Goal: Task Accomplishment & Management: Complete application form

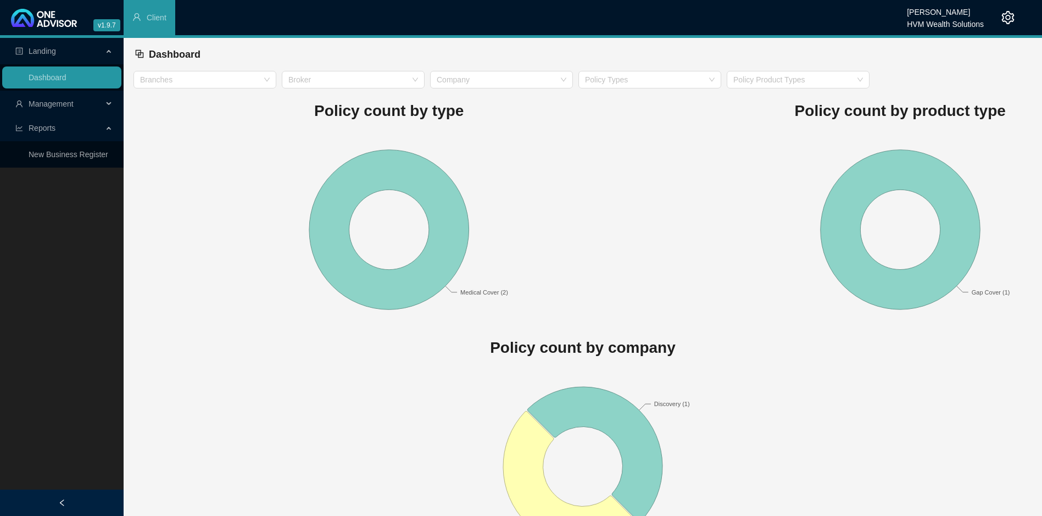
click at [55, 102] on span "Management" at bounding box center [51, 103] width 45 height 9
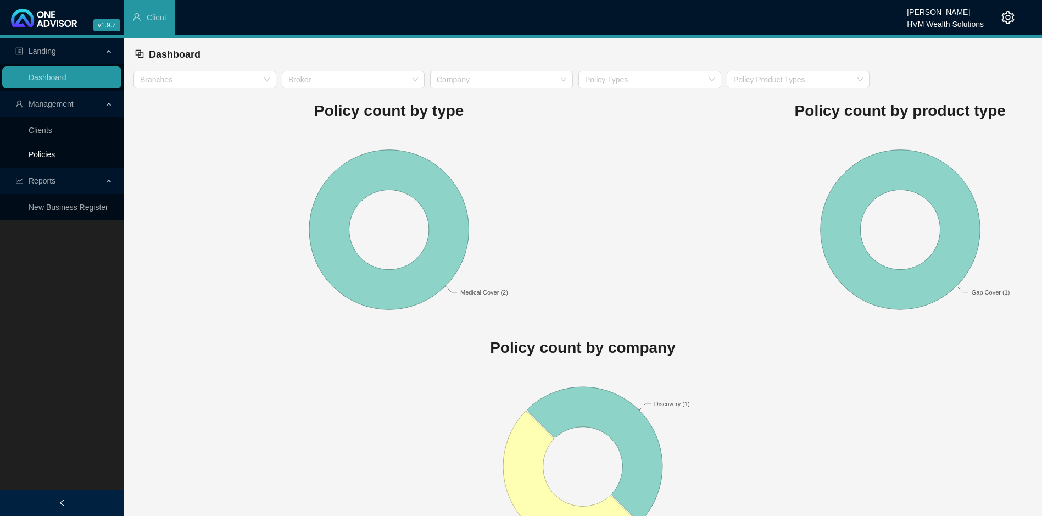
click at [43, 150] on link "Policies" at bounding box center [42, 154] width 26 height 9
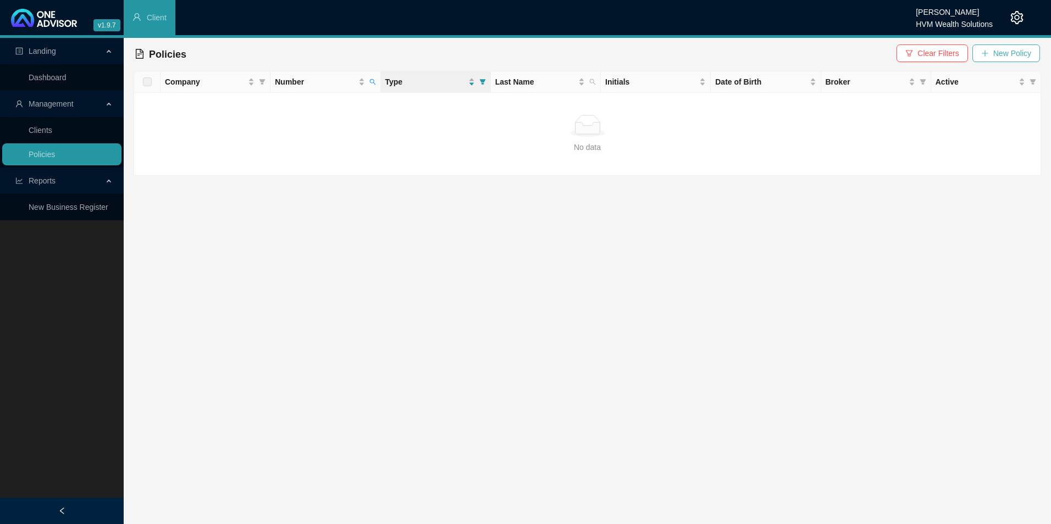
click at [1006, 58] on span "New Policy" at bounding box center [1012, 53] width 38 height 12
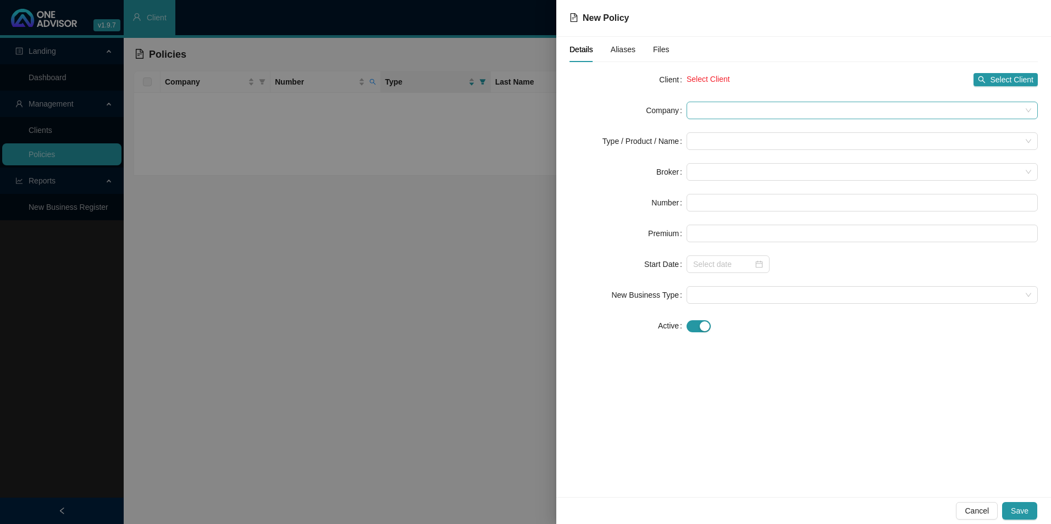
click at [746, 112] on span at bounding box center [862, 110] width 338 height 16
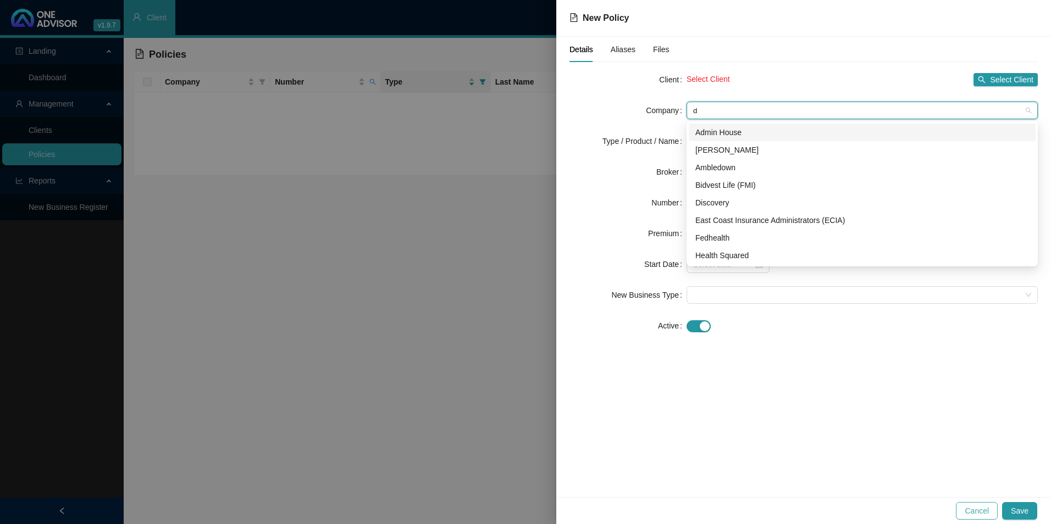
type input "d"
click at [974, 511] on span "Cancel" at bounding box center [976, 511] width 24 height 12
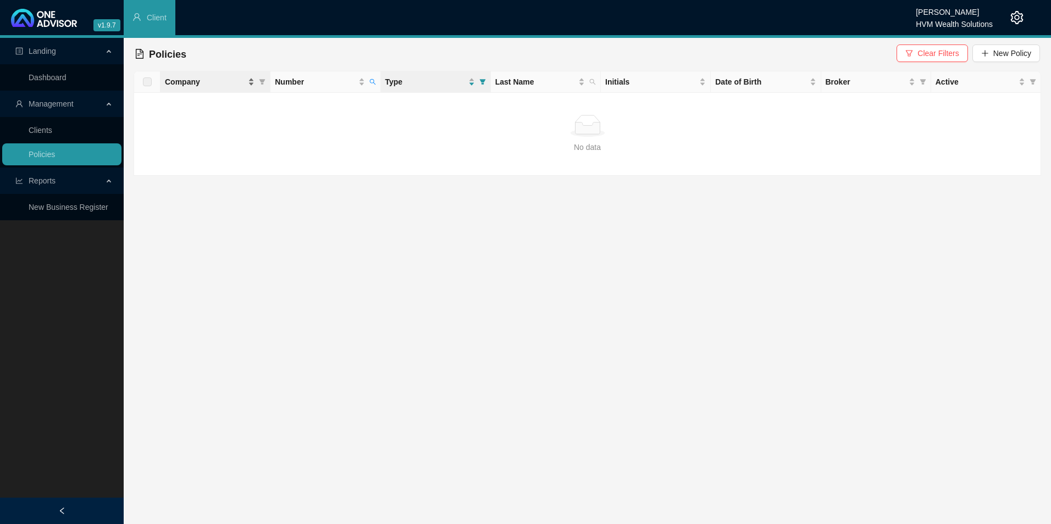
click at [190, 80] on span "Company" at bounding box center [205, 82] width 81 height 12
click at [52, 131] on link "Clients" at bounding box center [41, 130] width 24 height 9
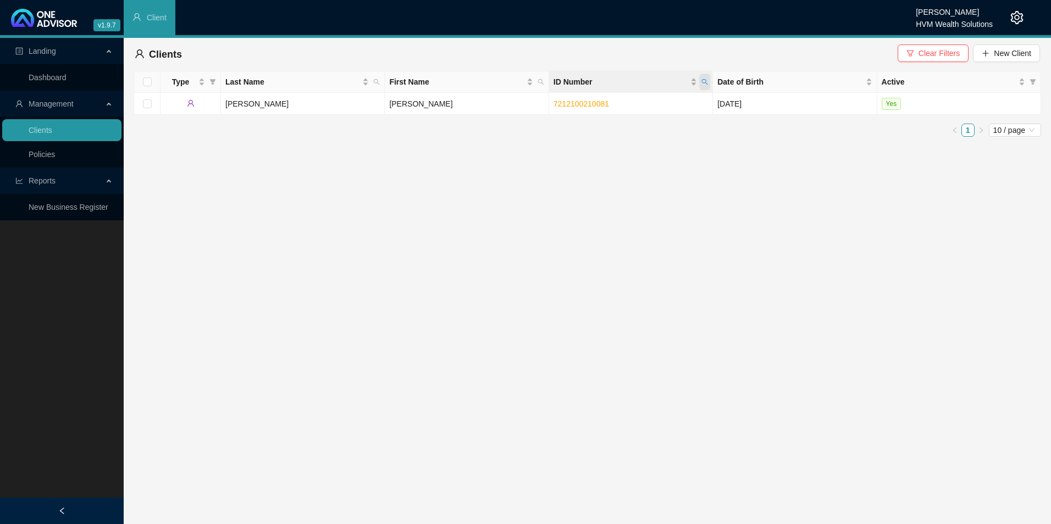
click at [707, 80] on icon "search" at bounding box center [704, 82] width 7 height 7
paste input "111160089080"
type input "7111160089080"
click at [640, 124] on span "Search" at bounding box center [633, 125] width 24 height 12
click at [327, 104] on td "Buck" at bounding box center [303, 104] width 164 height 22
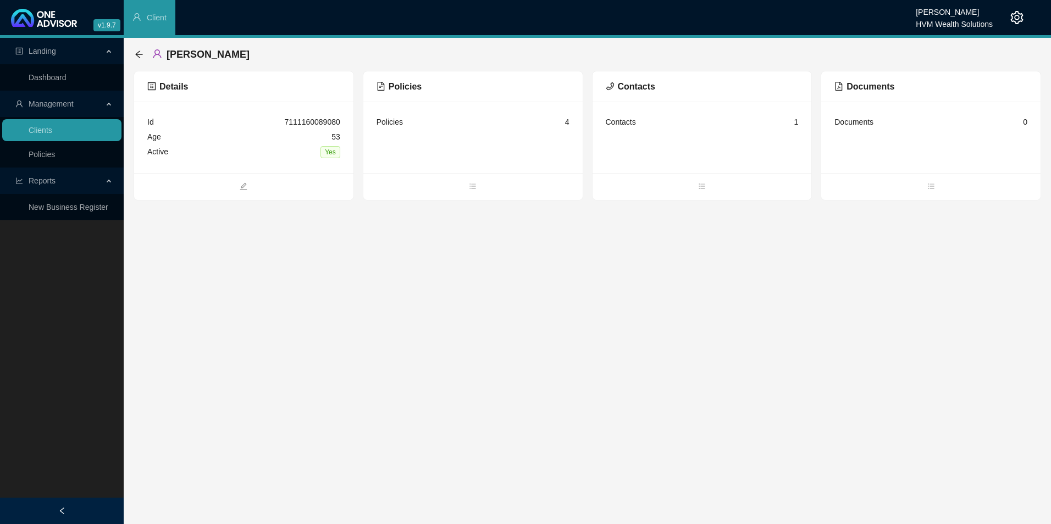
click at [413, 86] on span "Policies" at bounding box center [398, 86] width 45 height 9
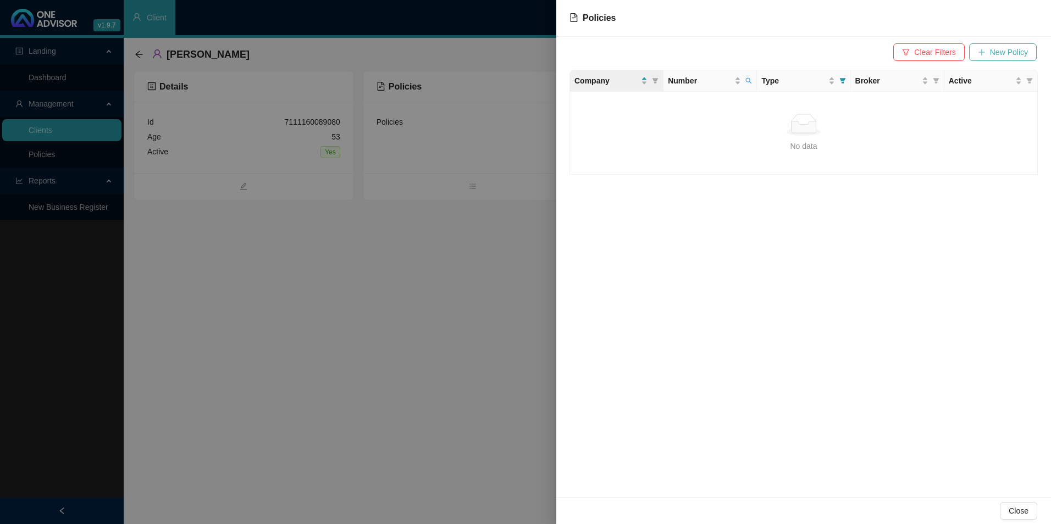
click at [981, 49] on icon "plus" at bounding box center [982, 52] width 8 height 8
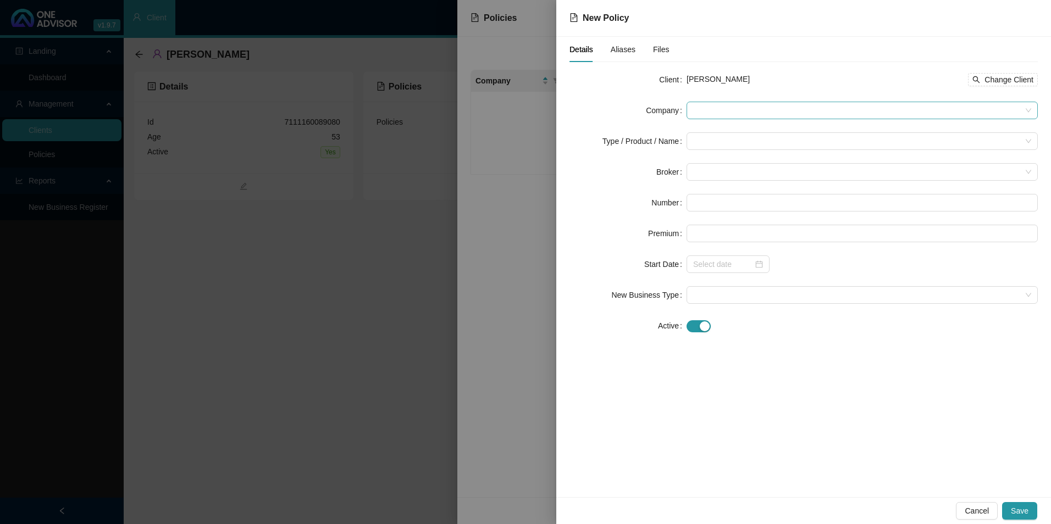
click at [729, 109] on span at bounding box center [862, 110] width 338 height 16
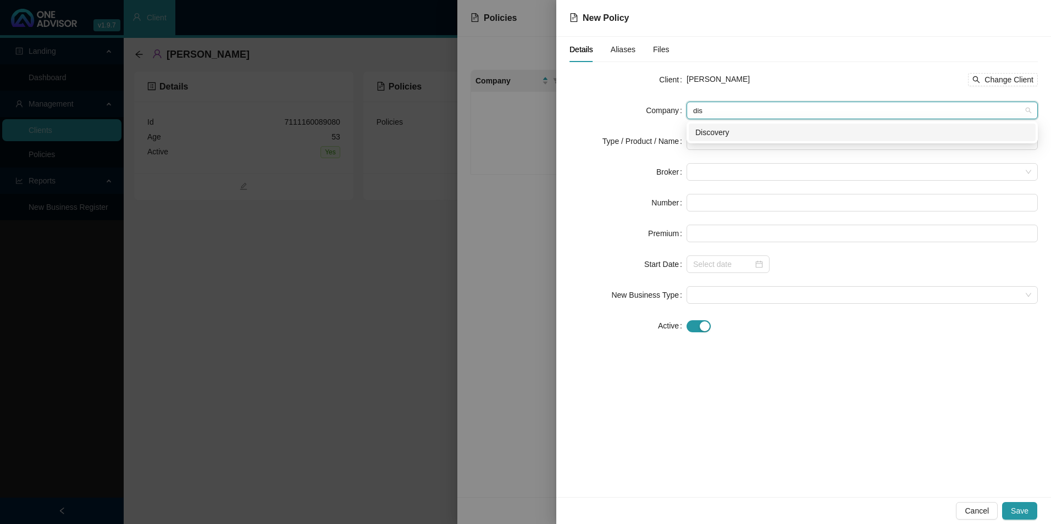
type input "disc"
click at [773, 135] on div "Discovery" at bounding box center [862, 132] width 334 height 12
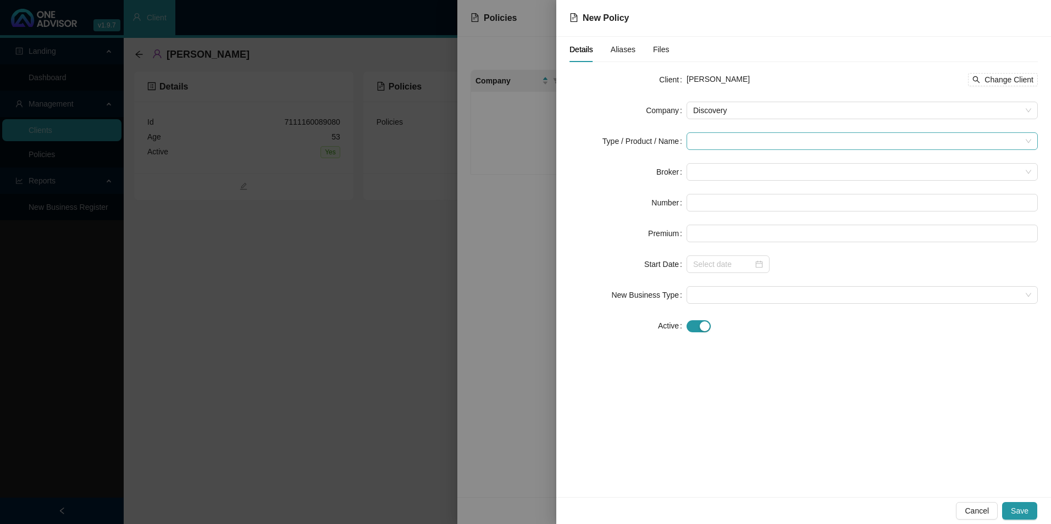
click at [752, 138] on input "search" at bounding box center [857, 141] width 328 height 16
click at [736, 214] on div "Medical Cover" at bounding box center [732, 216] width 74 height 12
click at [826, 336] on div "Client [PERSON_NAME] Change Client Company Discovery Type / Product / Name Medi…" at bounding box center [803, 209] width 468 height 277
click at [756, 171] on span at bounding box center [862, 172] width 338 height 16
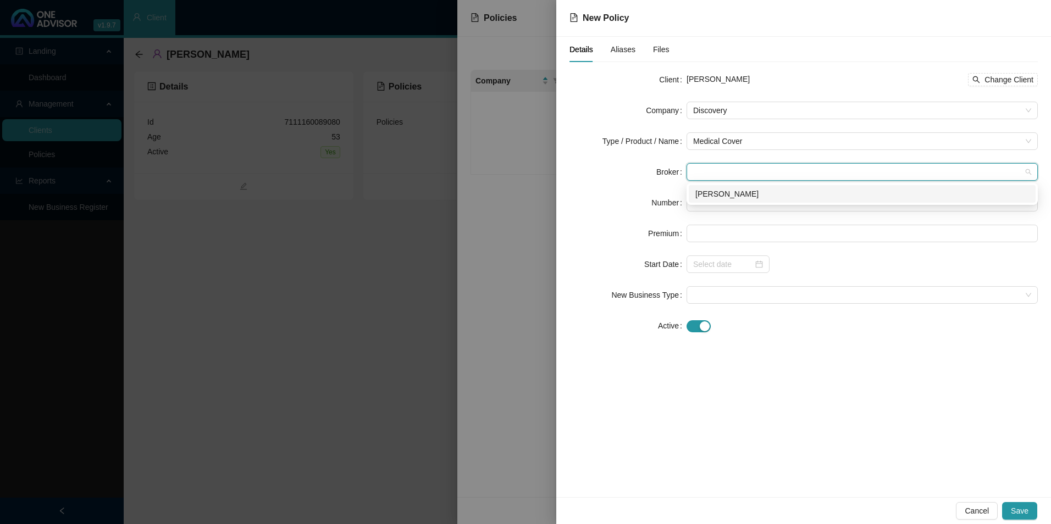
click at [756, 194] on div "[PERSON_NAME]" at bounding box center [862, 194] width 334 height 12
click at [755, 207] on input "text" at bounding box center [861, 203] width 351 height 18
click at [735, 201] on input "text" at bounding box center [861, 203] width 351 height 18
paste input "953618870"
click at [693, 199] on input "953618870" at bounding box center [861, 203] width 351 height 18
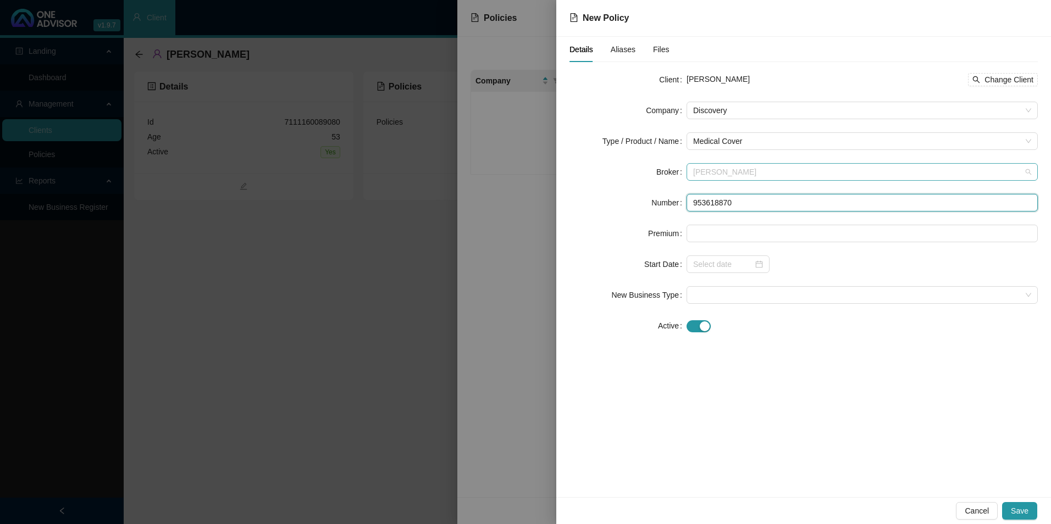
click at [695, 171] on span "[PERSON_NAME]" at bounding box center [862, 172] width 338 height 16
type input "953618870"
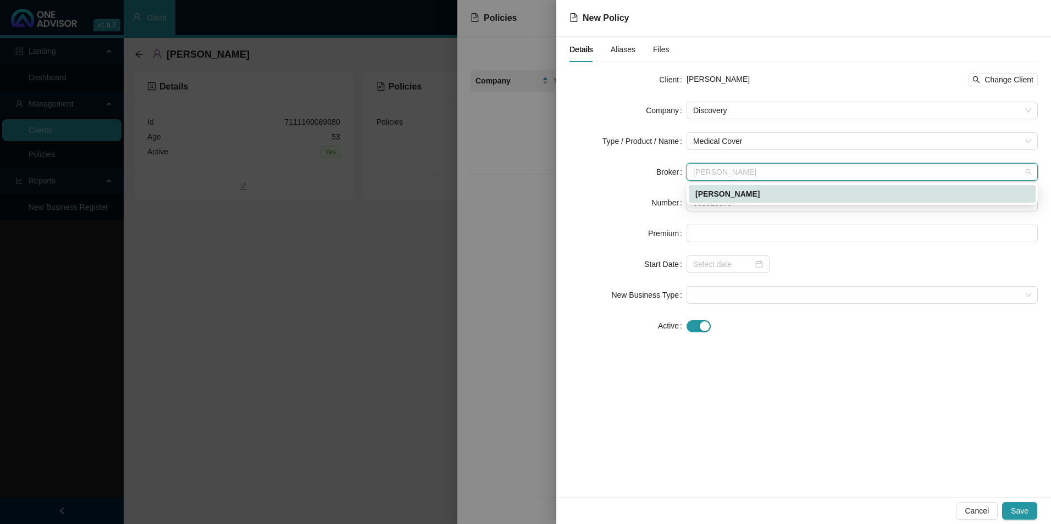
click at [724, 186] on div "[PERSON_NAME]" at bounding box center [862, 194] width 347 height 18
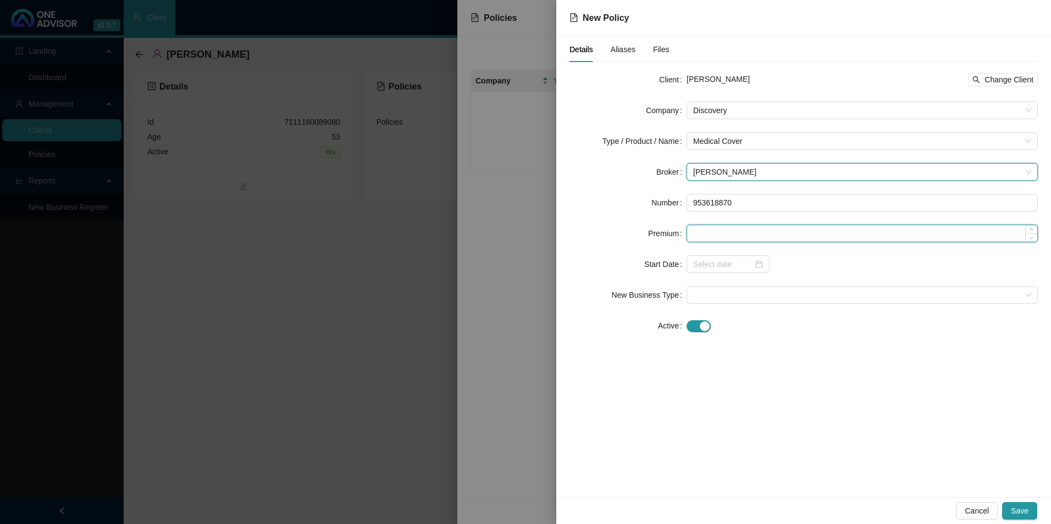
click at [723, 237] on input at bounding box center [862, 233] width 350 height 16
click at [734, 241] on input at bounding box center [862, 233] width 350 height 16
paste input "7287 Total montly contribution (Imported)"
type input "7287.00"
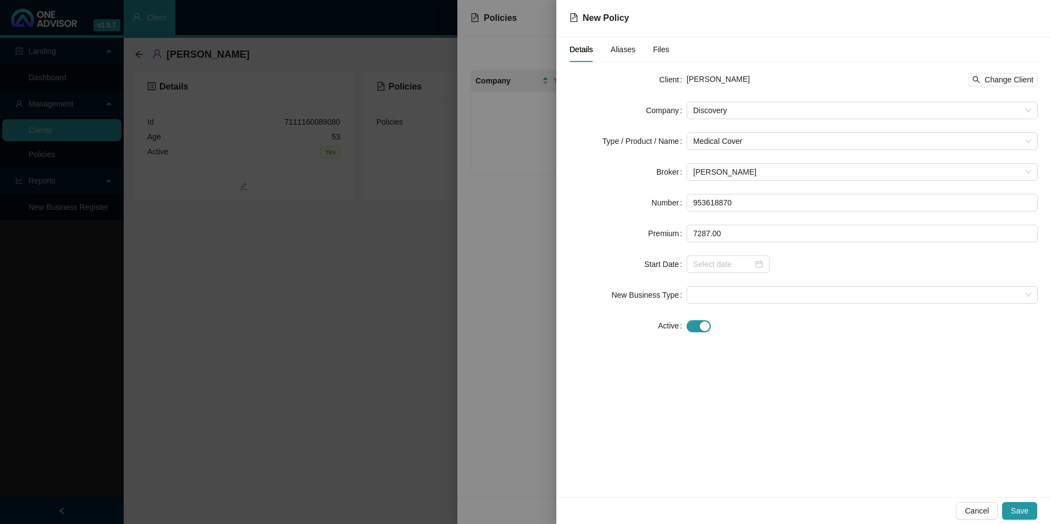
click at [785, 364] on div "Details Aliases Files Client [PERSON_NAME] Change Client Company Discovery Type…" at bounding box center [803, 267] width 495 height 460
click at [1022, 513] on span "Save" at bounding box center [1020, 511] width 18 height 12
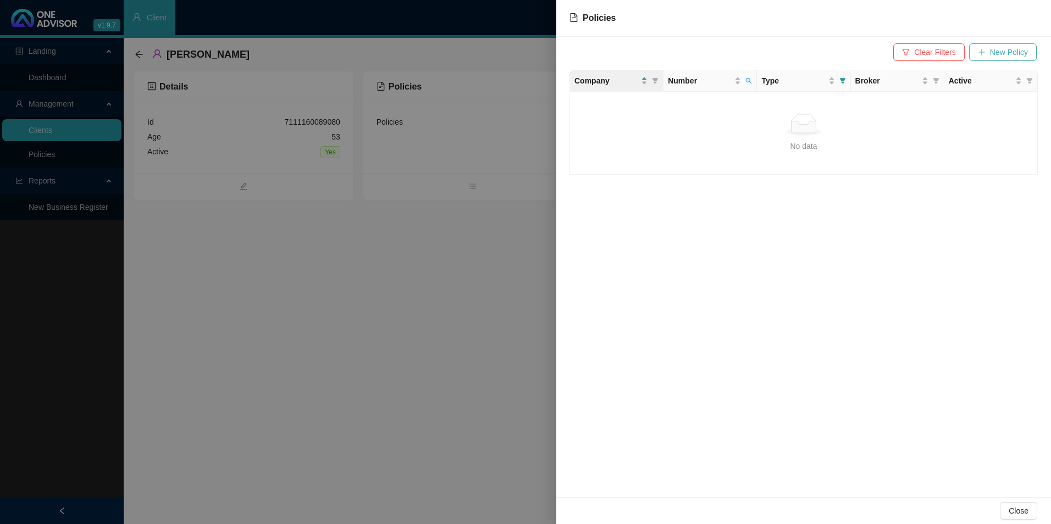
click at [997, 48] on span "New Policy" at bounding box center [1009, 52] width 38 height 12
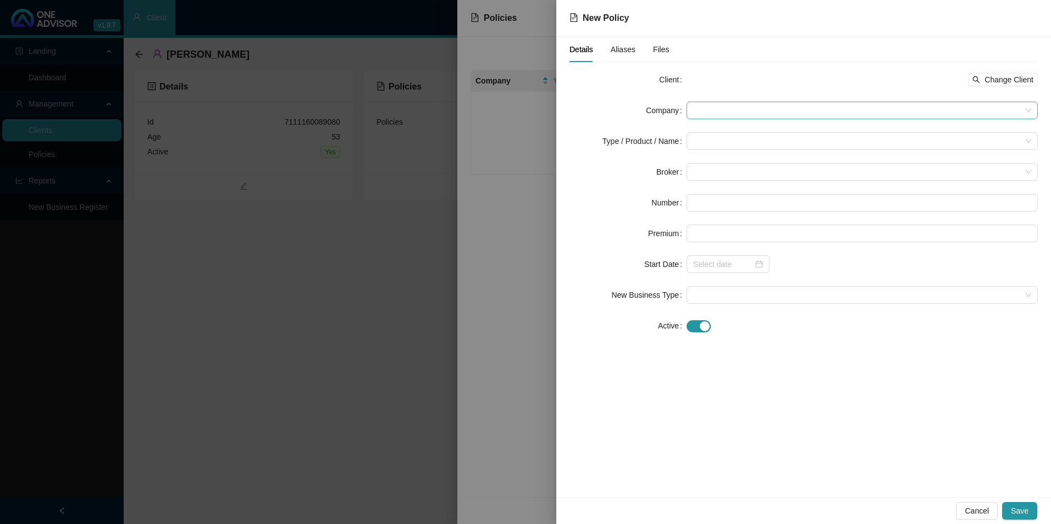
click at [768, 108] on span at bounding box center [862, 110] width 338 height 16
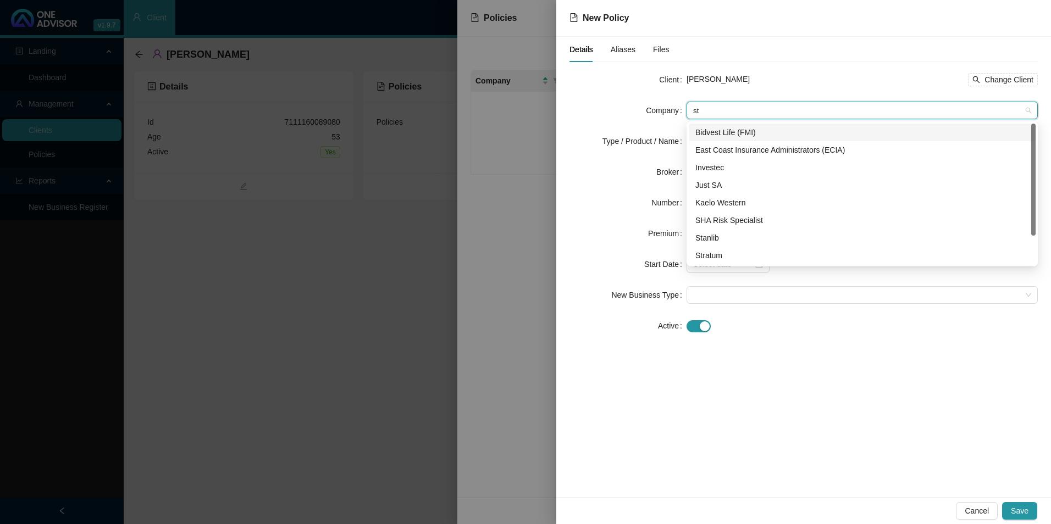
type input "str"
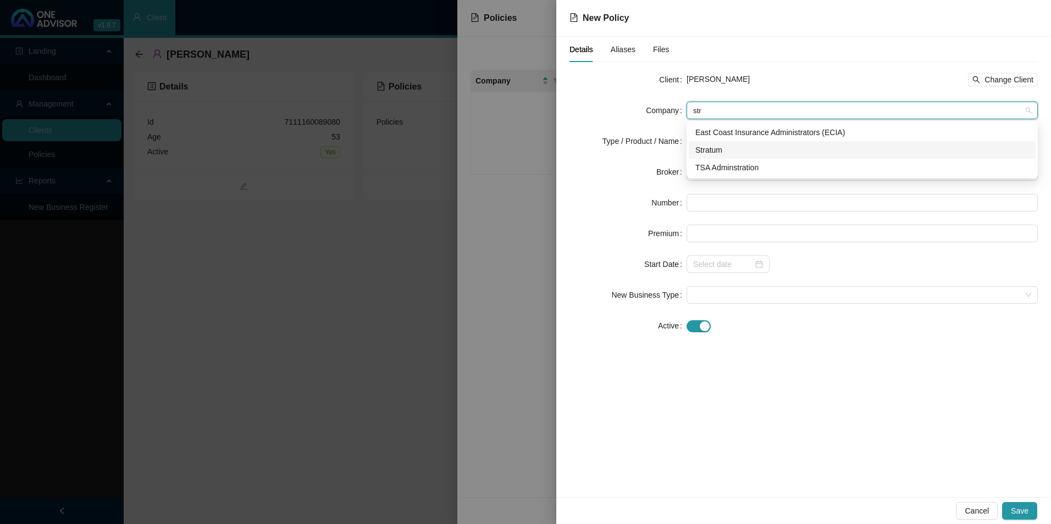
click at [736, 149] on div "Stratum" at bounding box center [862, 150] width 334 height 12
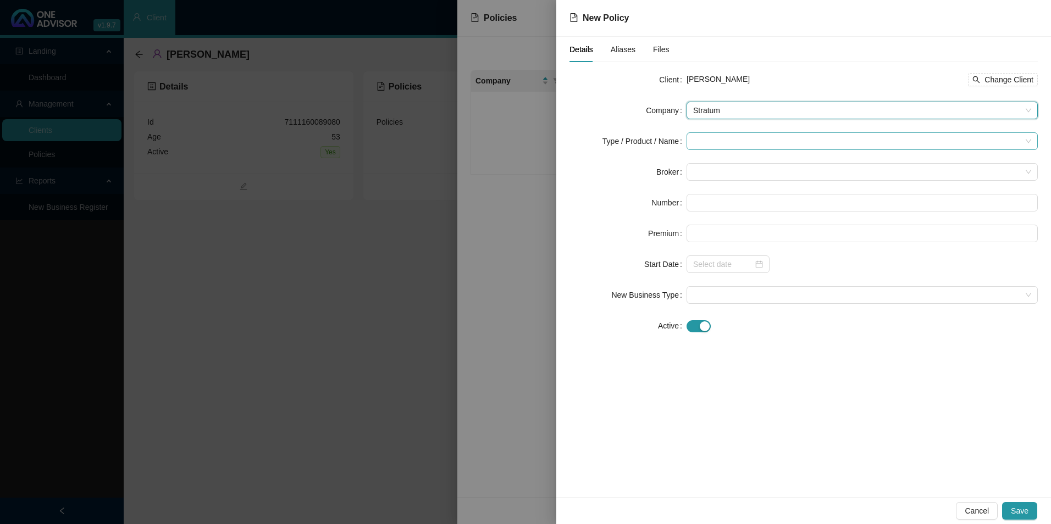
click at [734, 140] on input "search" at bounding box center [857, 141] width 328 height 16
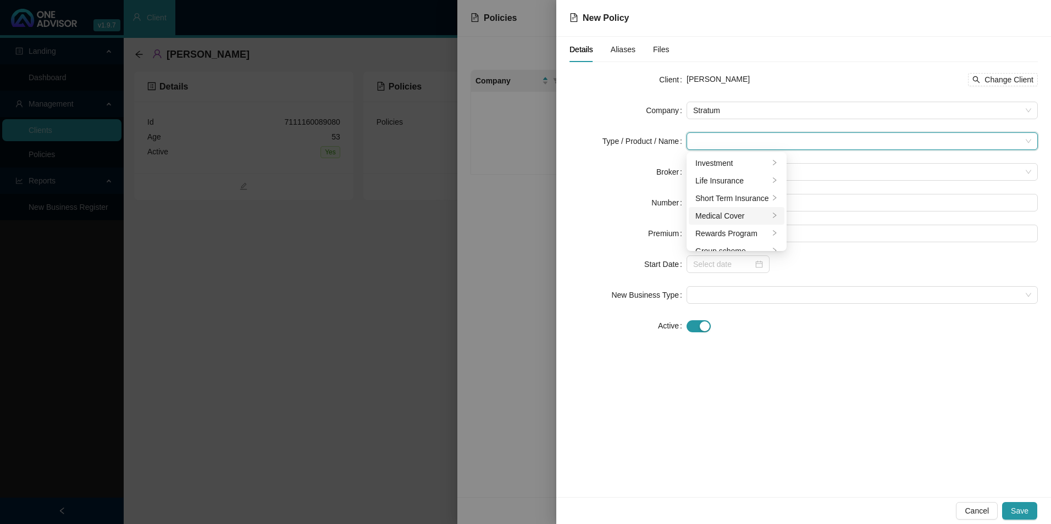
click at [734, 209] on li "Medical Cover" at bounding box center [737, 216] width 96 height 18
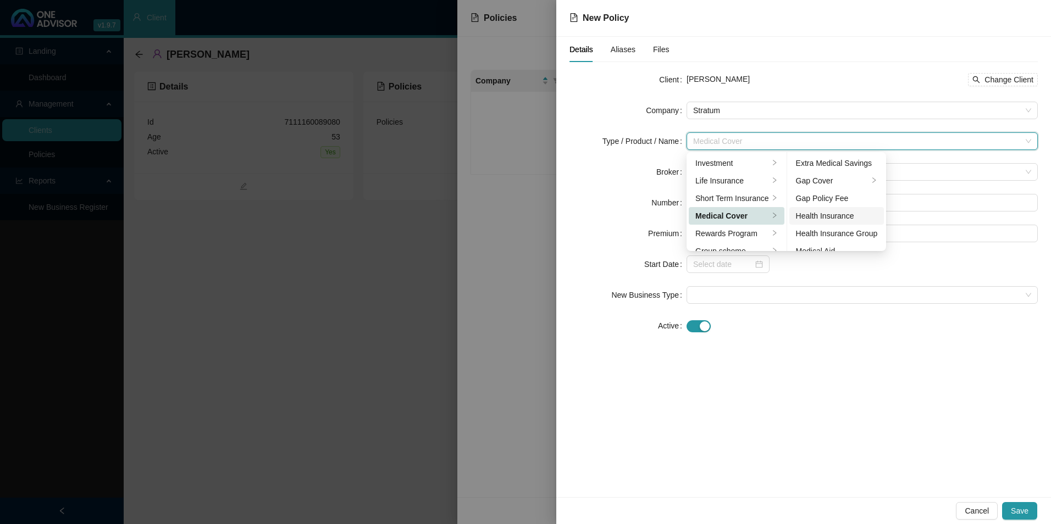
click at [857, 214] on div "Health Insurance" at bounding box center [837, 216] width 82 height 12
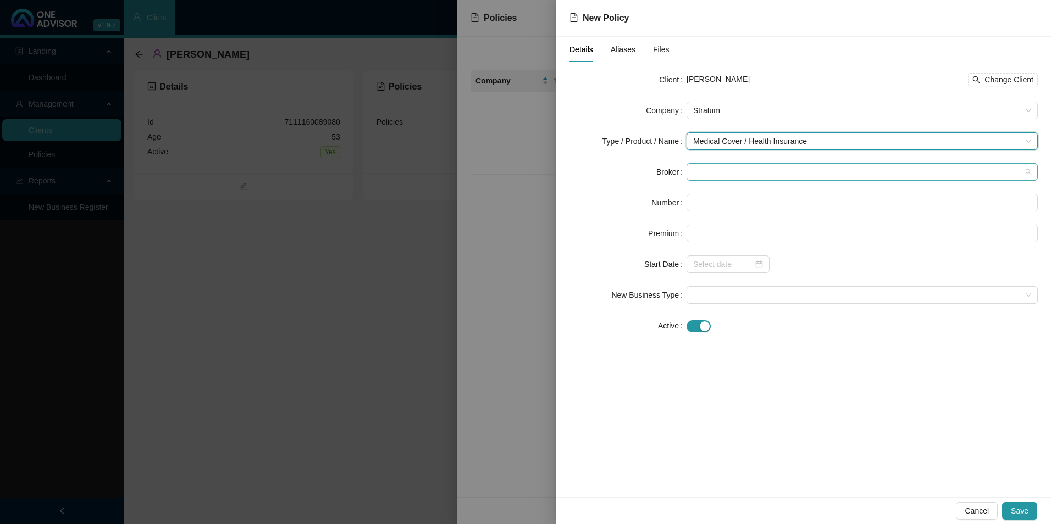
click at [745, 169] on span at bounding box center [862, 172] width 338 height 16
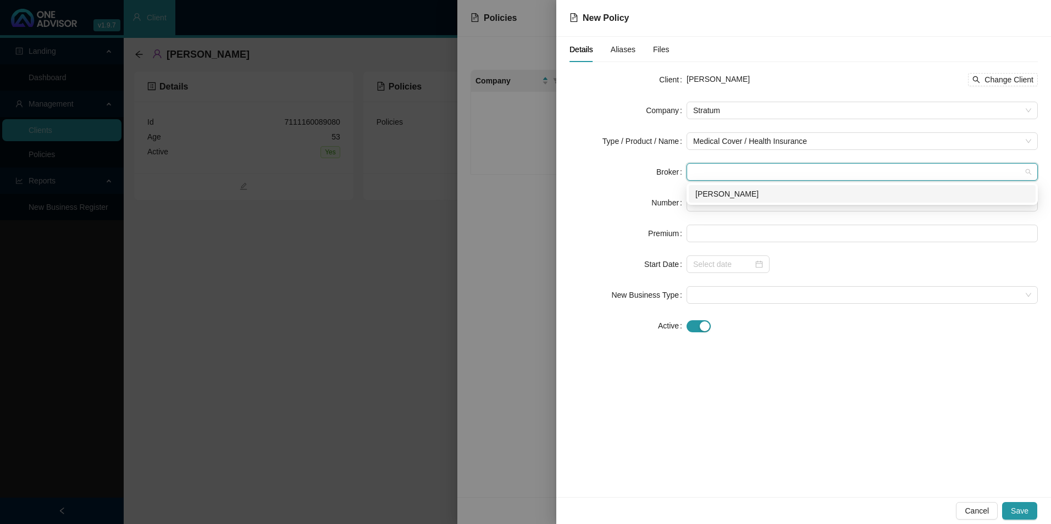
click at [745, 192] on div "[PERSON_NAME]" at bounding box center [862, 194] width 334 height 12
click at [713, 206] on input "text" at bounding box center [861, 203] width 351 height 18
paste input "PRI0480290"
type input "PRI0480290"
click at [748, 301] on span at bounding box center [862, 295] width 338 height 16
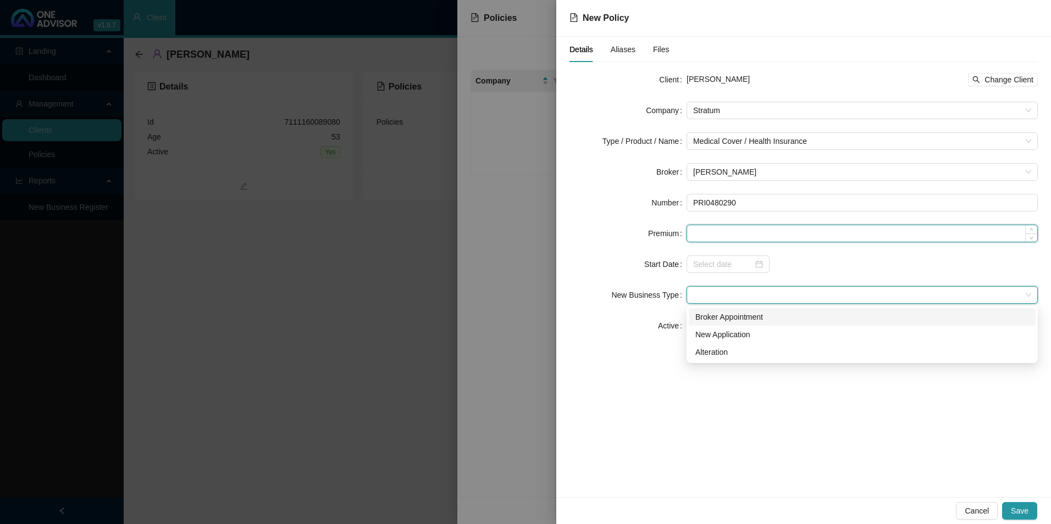
click at [731, 238] on input at bounding box center [862, 233] width 350 height 16
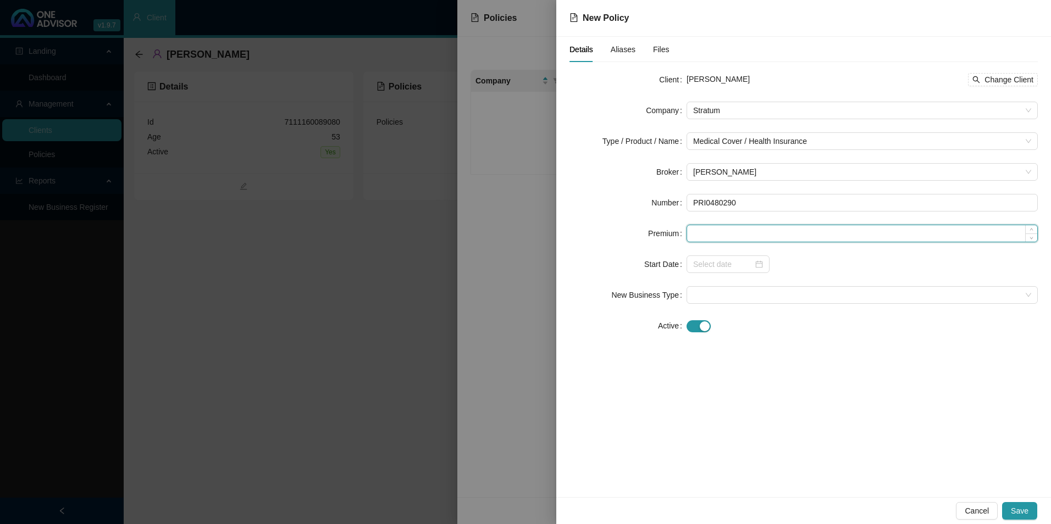
paste input "R489"
click at [698, 231] on input "R489" at bounding box center [862, 233] width 350 height 16
click at [740, 234] on input "489" at bounding box center [862, 233] width 350 height 16
click at [725, 297] on span at bounding box center [862, 295] width 338 height 16
type input "489.00"
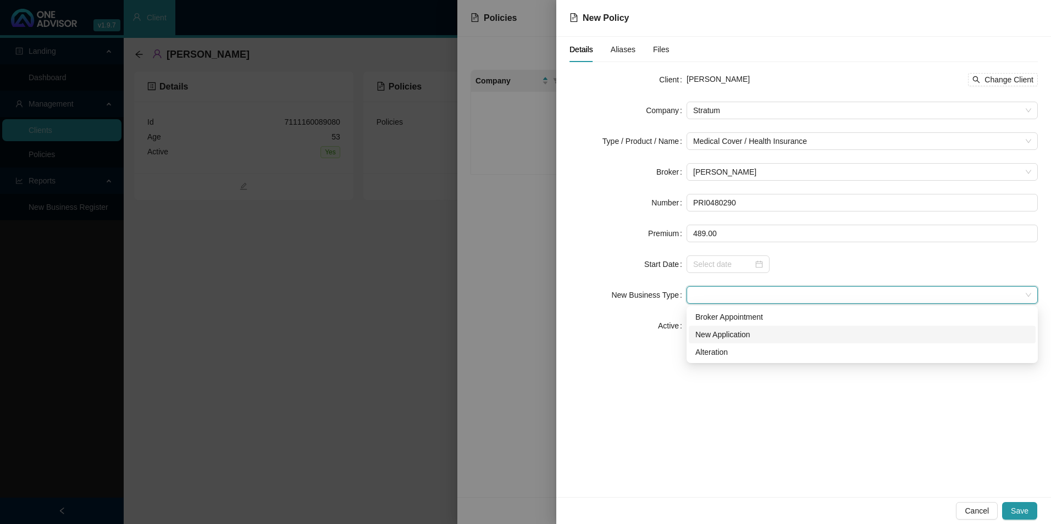
click at [730, 335] on div "New Application" at bounding box center [862, 335] width 334 height 12
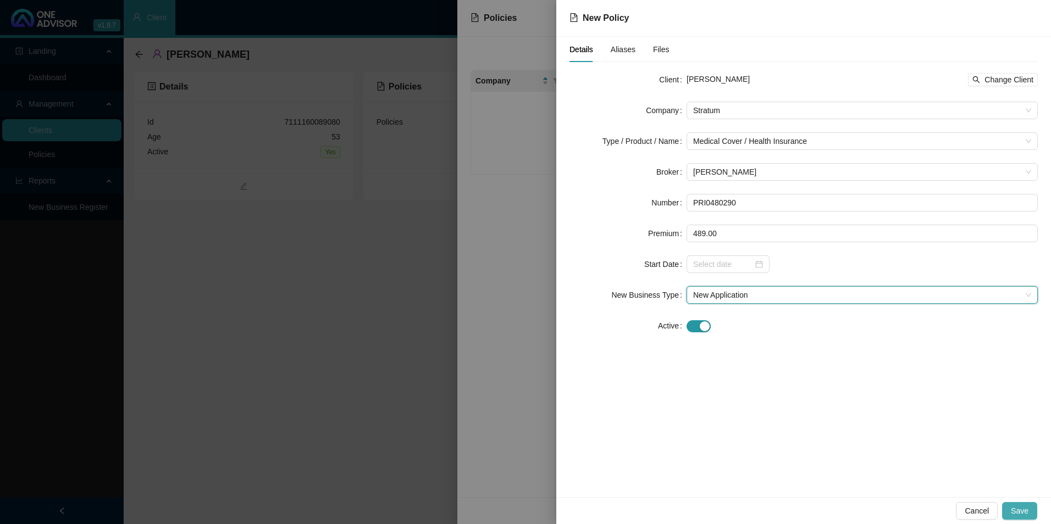
click at [1023, 506] on span "Save" at bounding box center [1020, 511] width 18 height 12
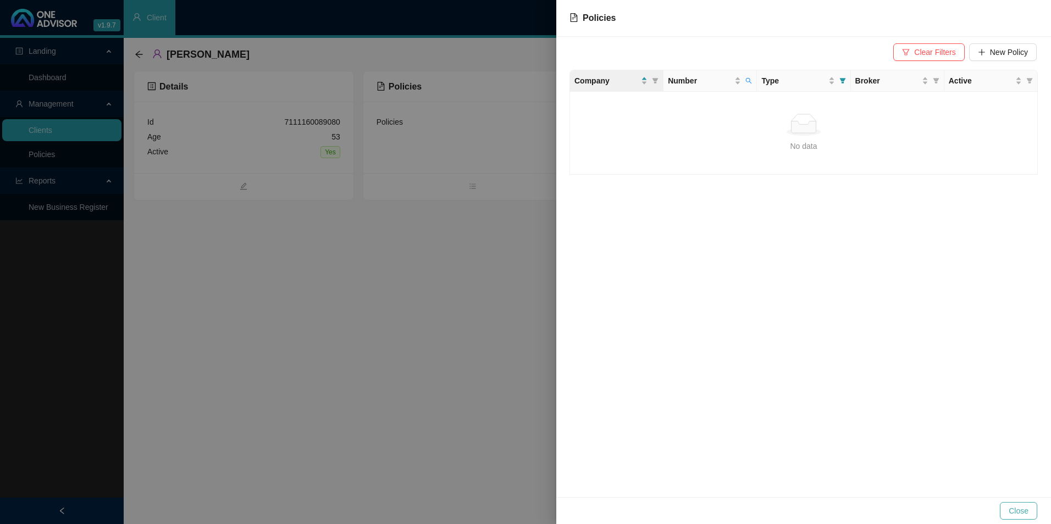
click at [1017, 509] on span "Close" at bounding box center [1018, 511] width 20 height 12
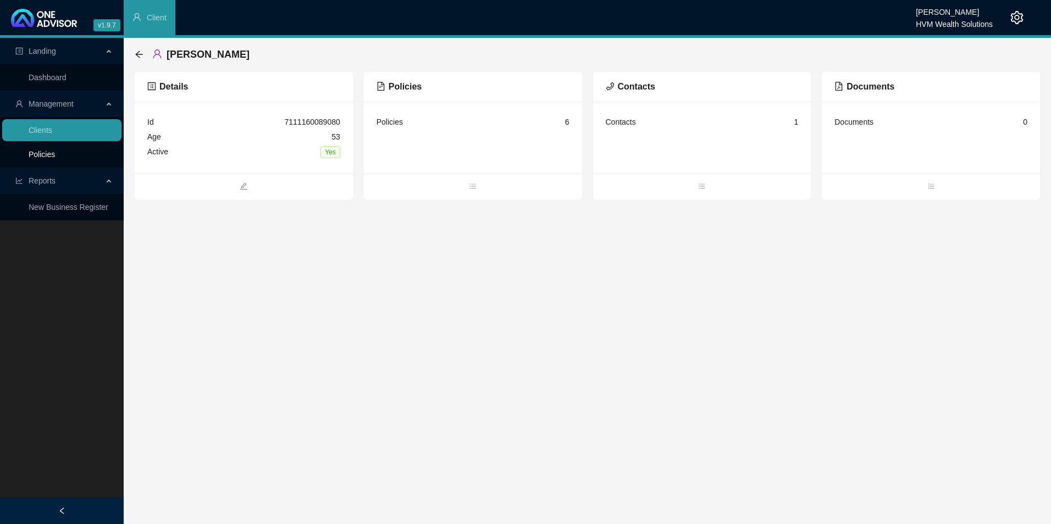
click at [55, 159] on link "Policies" at bounding box center [42, 154] width 26 height 9
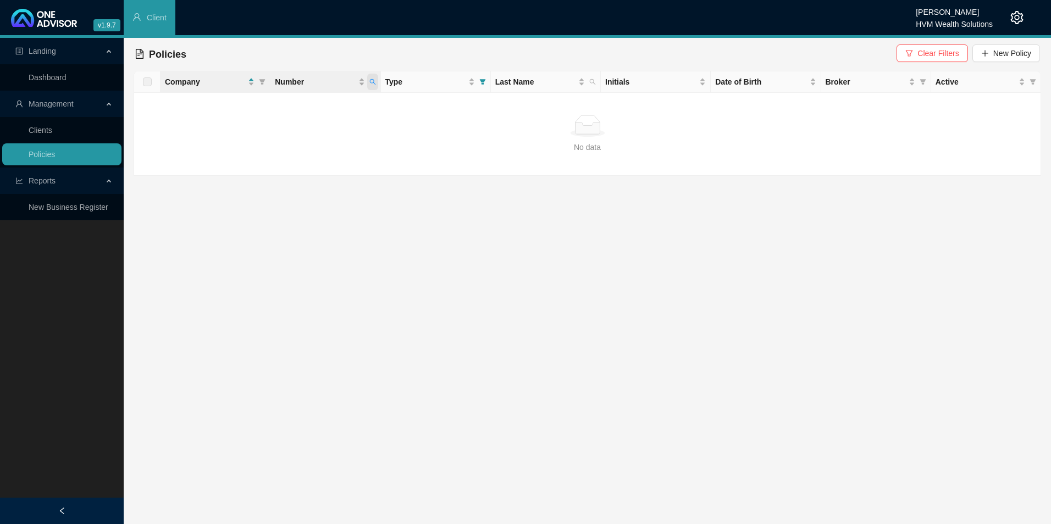
click at [371, 83] on icon "search" at bounding box center [372, 82] width 6 height 6
click at [292, 109] on input "953618870" at bounding box center [321, 106] width 103 height 18
type input "953618870"
click at [286, 122] on button "Search" at bounding box center [294, 125] width 49 height 13
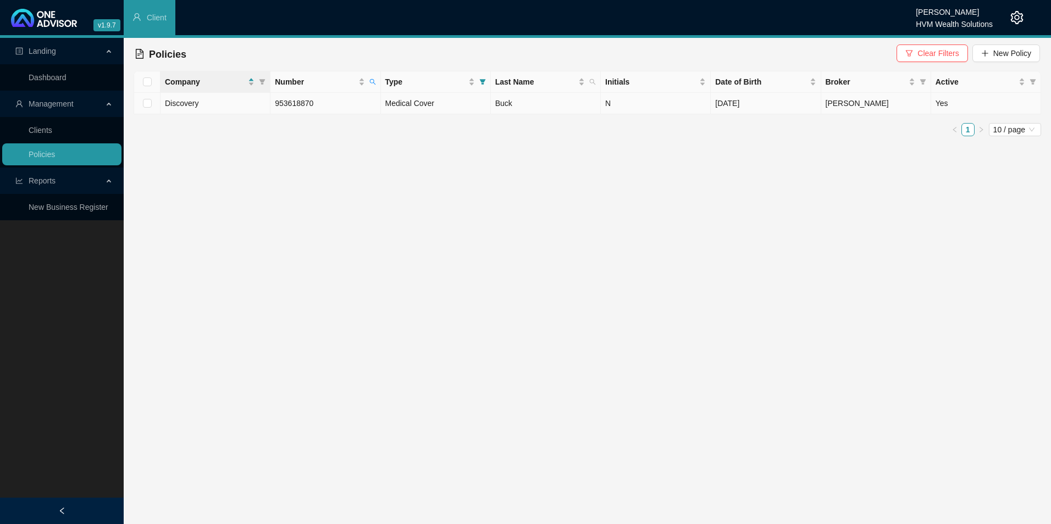
click at [247, 101] on td "Discovery" at bounding box center [215, 103] width 110 height 21
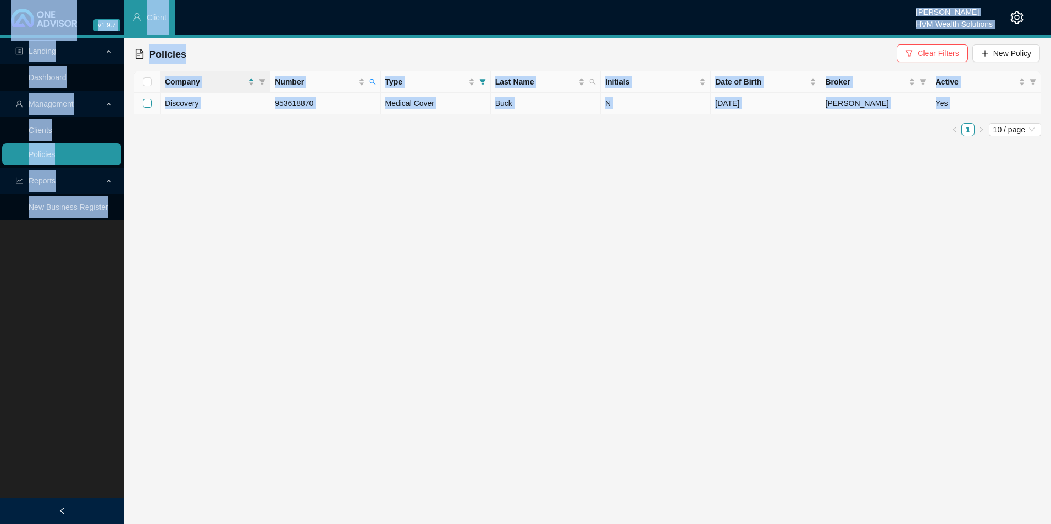
click at [146, 102] on input "checkbox" at bounding box center [147, 103] width 9 height 9
checkbox input "true"
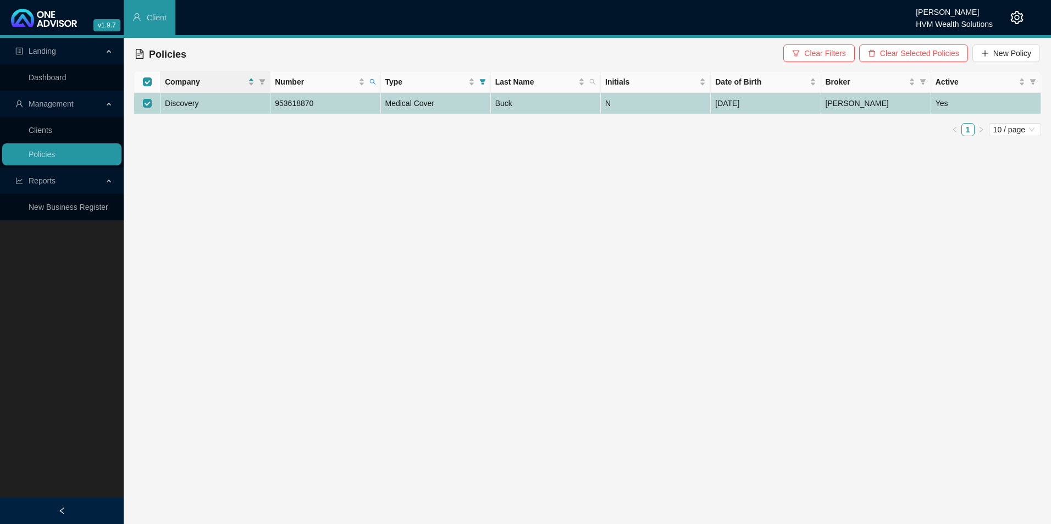
click at [229, 103] on td "Discovery" at bounding box center [215, 103] width 110 height 21
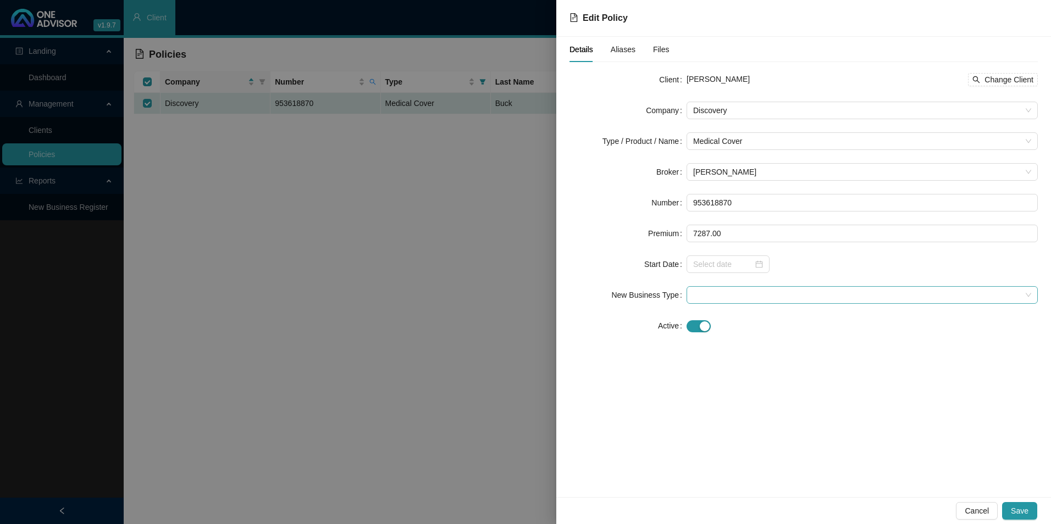
click at [757, 293] on span at bounding box center [862, 295] width 338 height 16
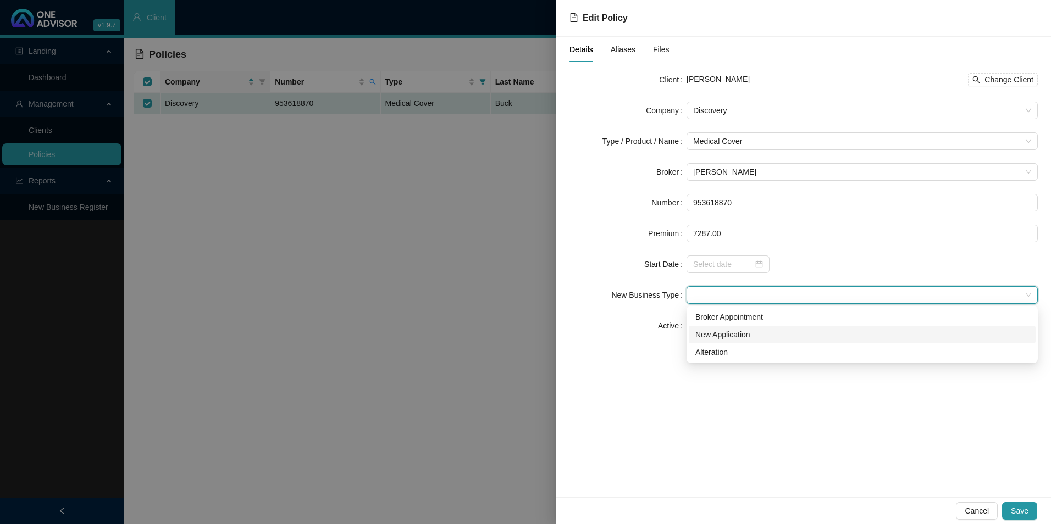
click at [755, 330] on div "New Application" at bounding box center [862, 335] width 334 height 12
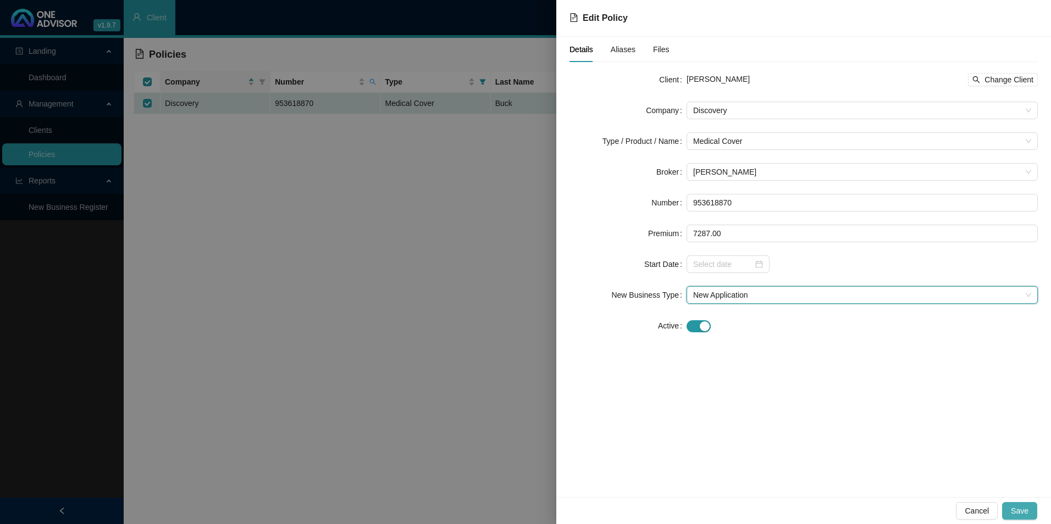
click at [1020, 507] on span "Save" at bounding box center [1020, 511] width 18 height 12
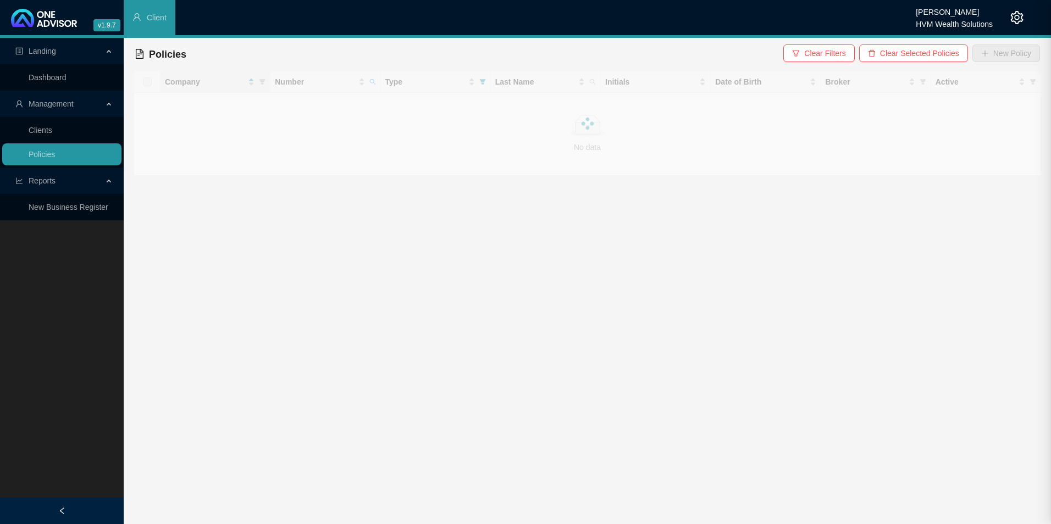
checkbox input "true"
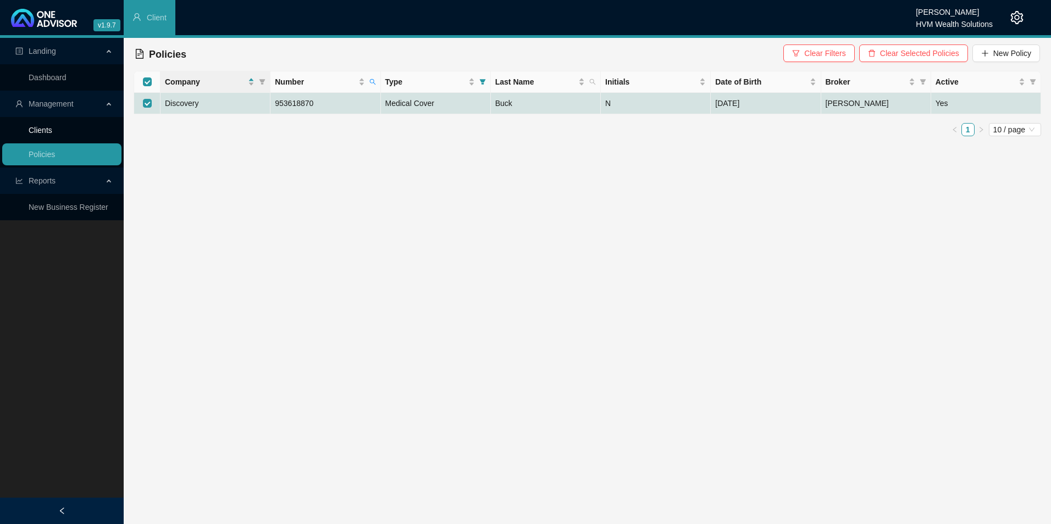
click at [52, 129] on link "Clients" at bounding box center [41, 130] width 24 height 9
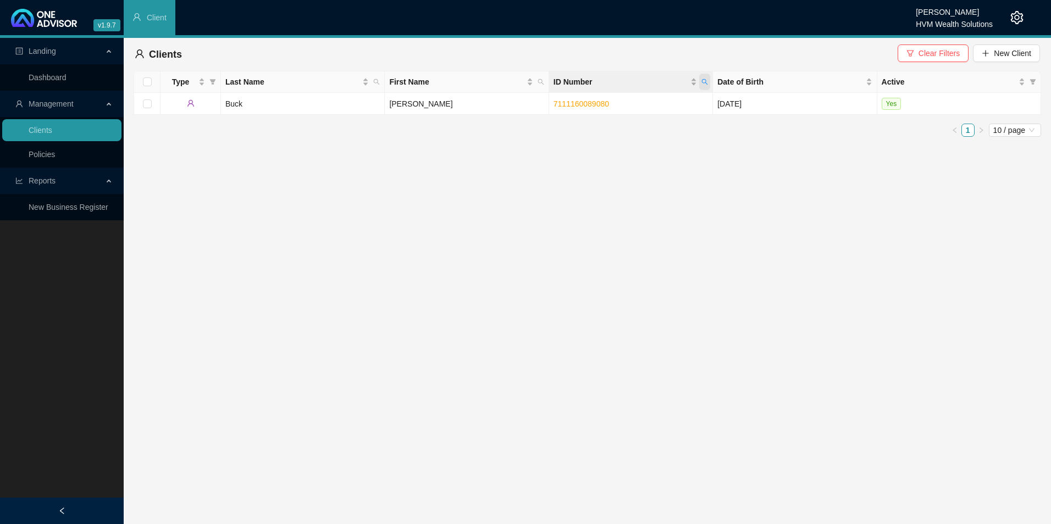
click at [701, 78] on span "ID Number" at bounding box center [704, 82] width 11 height 16
paste input "212100210081"
type input "7212100210081"
click at [635, 123] on span "Search" at bounding box center [633, 125] width 24 height 12
click at [274, 106] on td "[PERSON_NAME]" at bounding box center [303, 104] width 164 height 22
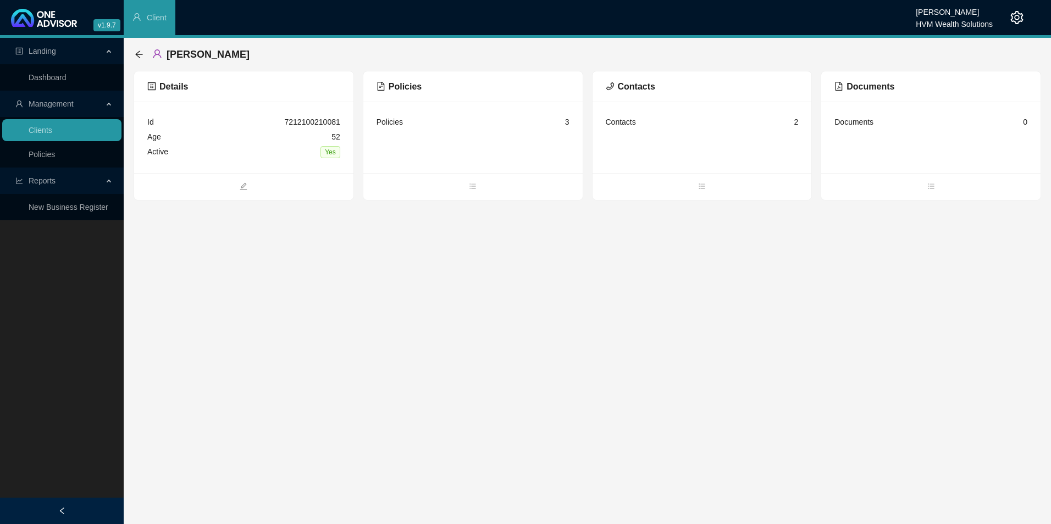
click at [405, 88] on span "Policies" at bounding box center [398, 86] width 45 height 9
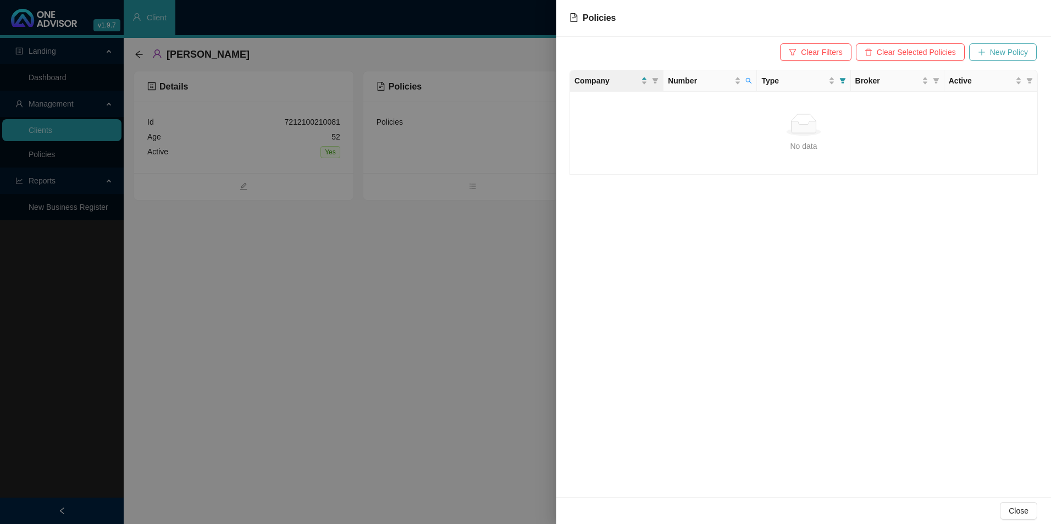
click at [999, 53] on span "New Policy" at bounding box center [1009, 52] width 38 height 12
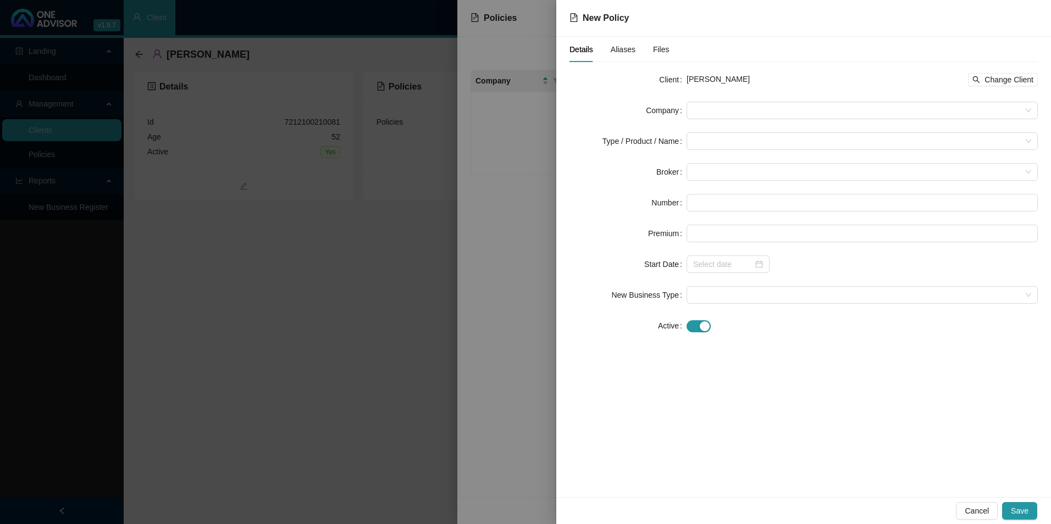
click at [715, 101] on form "Client [PERSON_NAME] Change Client Company Type / Product / Name Broker Number …" at bounding box center [803, 203] width 468 height 264
click at [718, 114] on span at bounding box center [862, 110] width 338 height 16
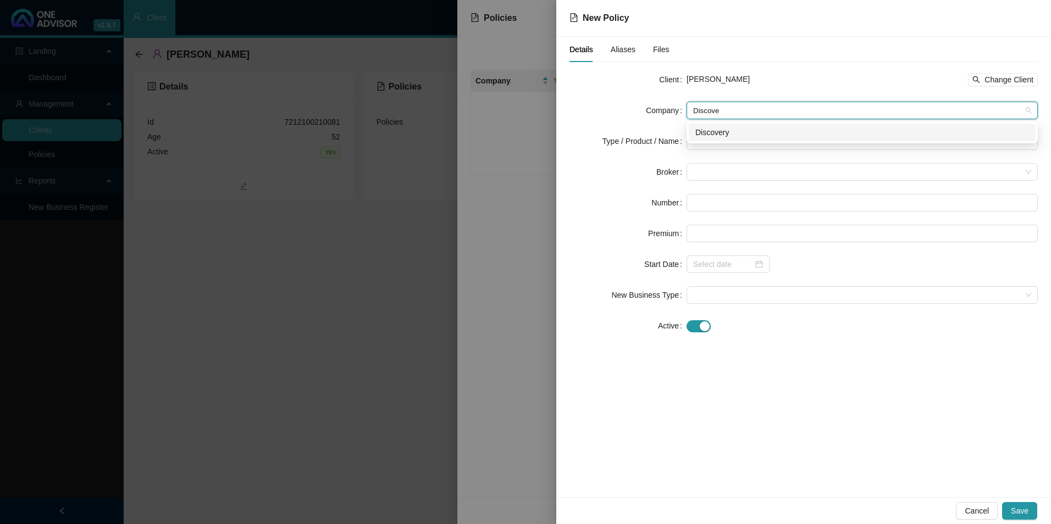
type input "Discover"
click at [719, 134] on div "Discovery" at bounding box center [862, 132] width 334 height 12
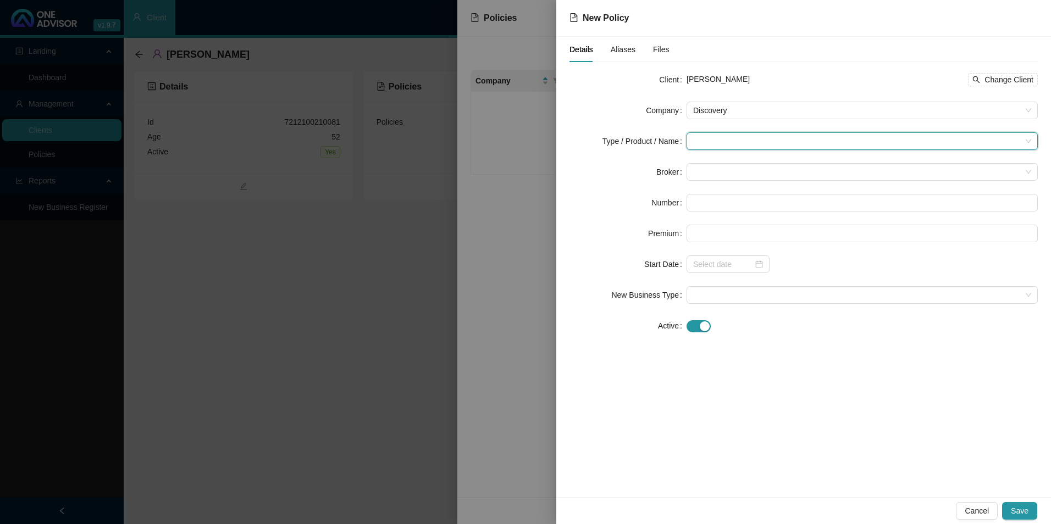
click at [713, 148] on input "search" at bounding box center [857, 141] width 328 height 16
click at [740, 212] on div "Medical Cover" at bounding box center [732, 216] width 74 height 12
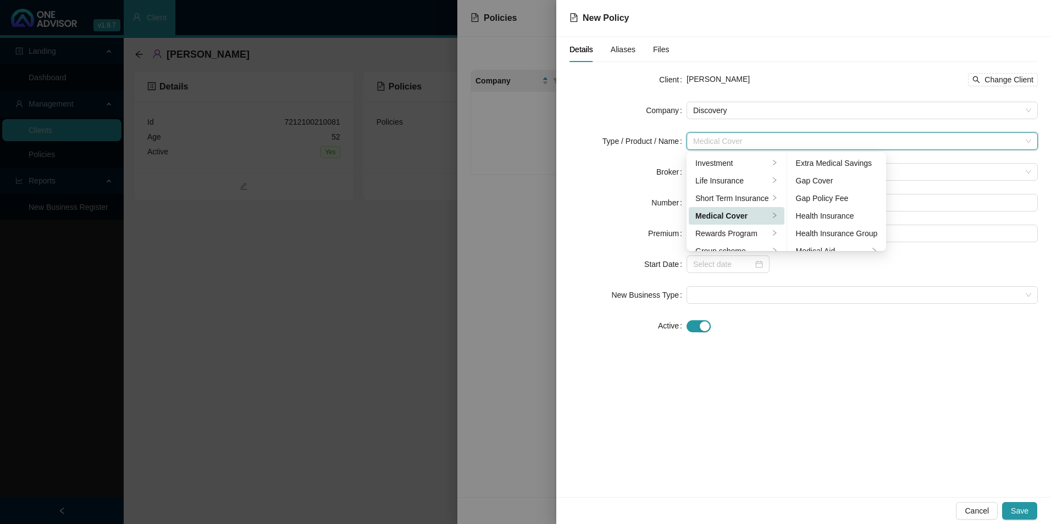
click at [858, 262] on div at bounding box center [861, 265] width 351 height 18
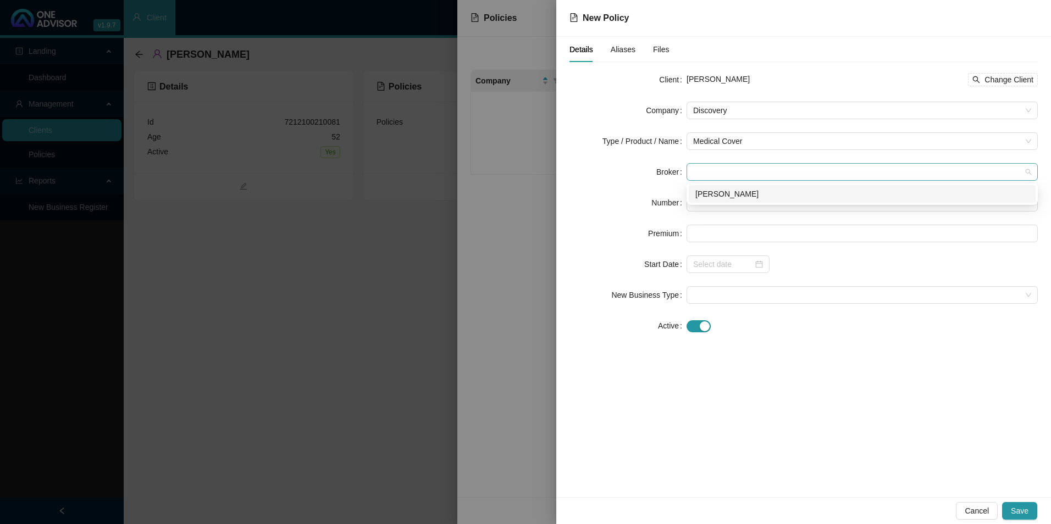
click at [698, 175] on span at bounding box center [862, 172] width 338 height 16
click at [750, 200] on div "[PERSON_NAME]" at bounding box center [862, 194] width 347 height 18
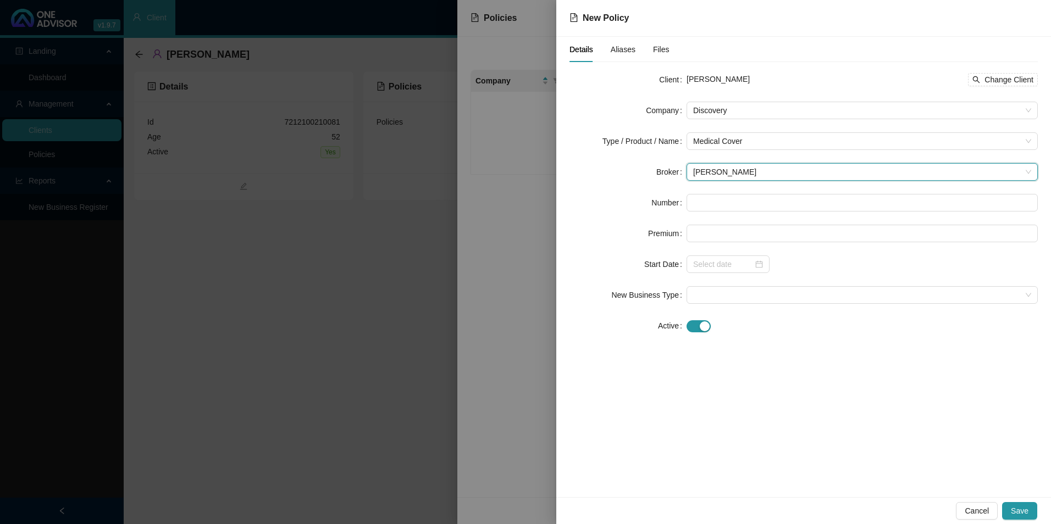
click at [734, 212] on form "Client [PERSON_NAME] Change Client Company Discovery Type / Product / Name Medi…" at bounding box center [803, 203] width 468 height 264
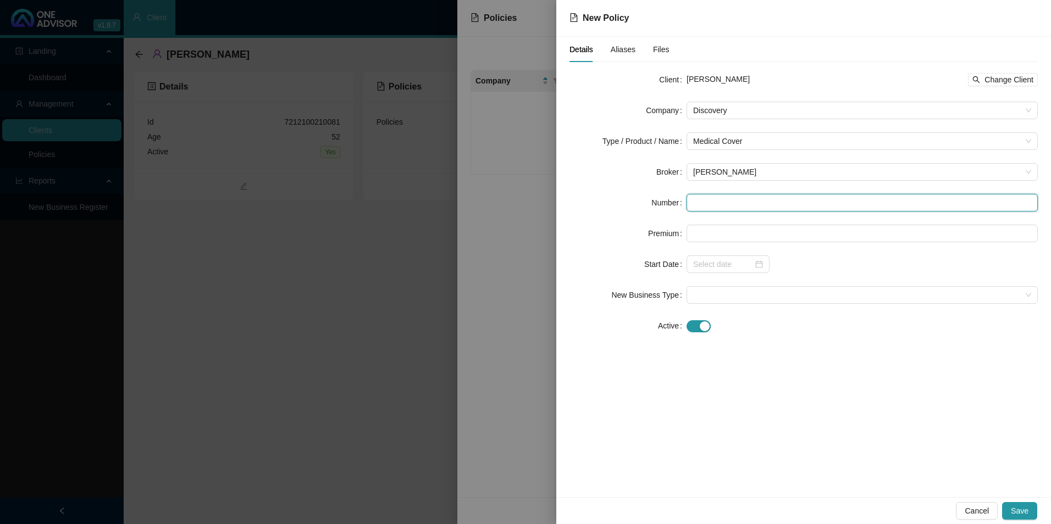
click at [728, 193] on form "Client [PERSON_NAME] Change Client Company Discovery Type / Product / Name Medi…" at bounding box center [803, 203] width 468 height 264
paste input "950955840"
type input "950955840"
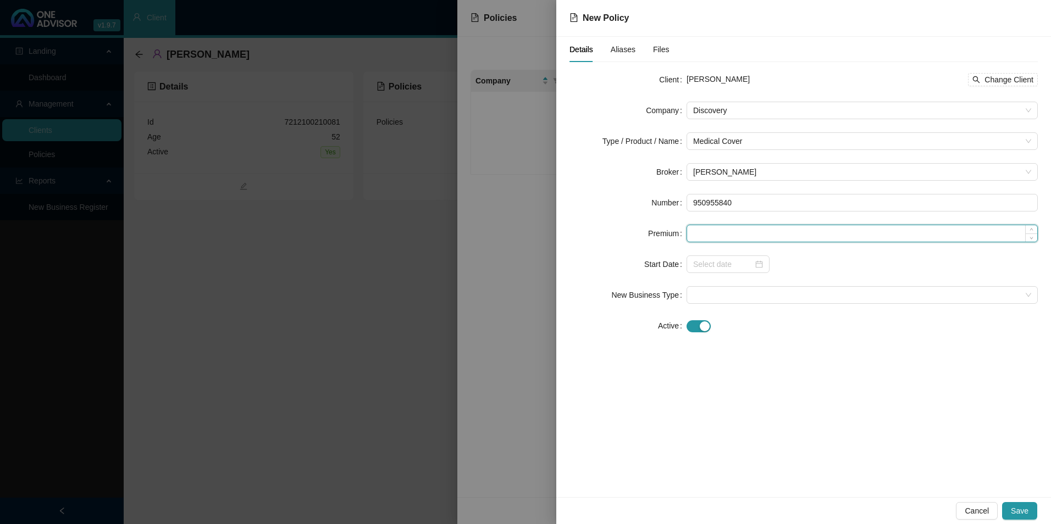
click at [696, 232] on input at bounding box center [862, 233] width 350 height 16
click at [699, 235] on input at bounding box center [862, 233] width 350 height 16
paste input "9298"
click at [736, 290] on span at bounding box center [862, 295] width 338 height 16
type input "9298.00"
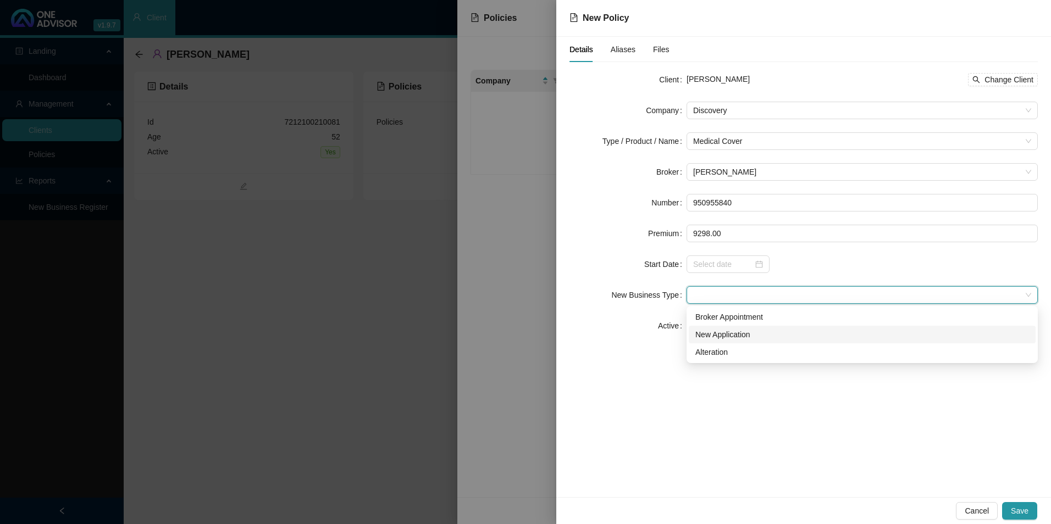
click at [746, 338] on div "New Application" at bounding box center [862, 335] width 334 height 12
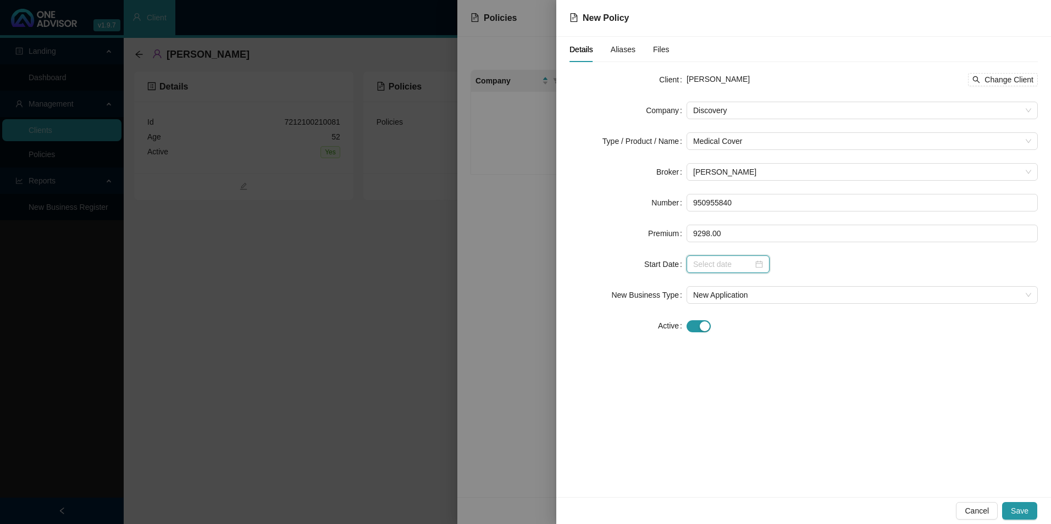
click at [737, 268] on input at bounding box center [723, 264] width 60 height 12
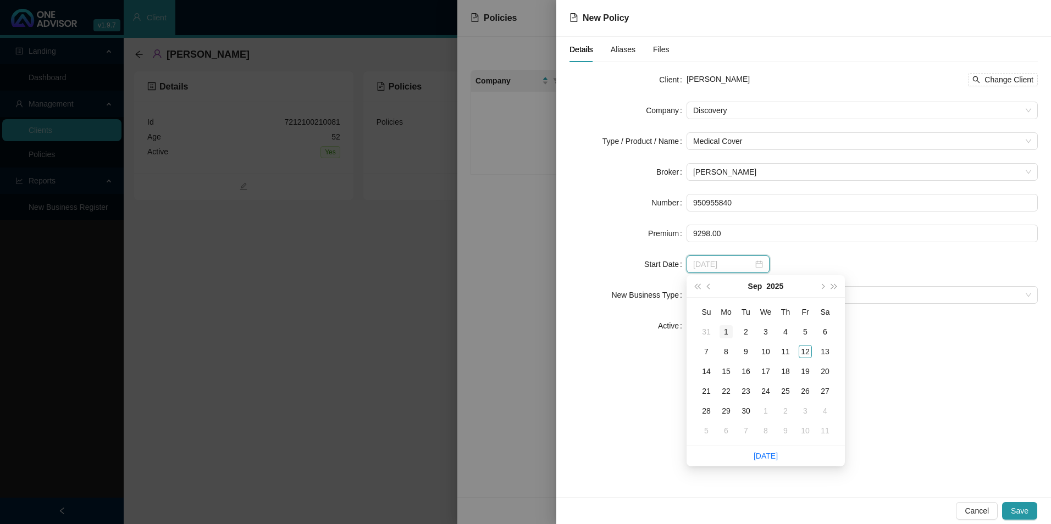
type input "[DATE]"
click at [708, 287] on span "prev-year" at bounding box center [709, 286] width 5 height 5
type input "[DATE]"
click at [782, 370] on div "17" at bounding box center [785, 371] width 13 height 13
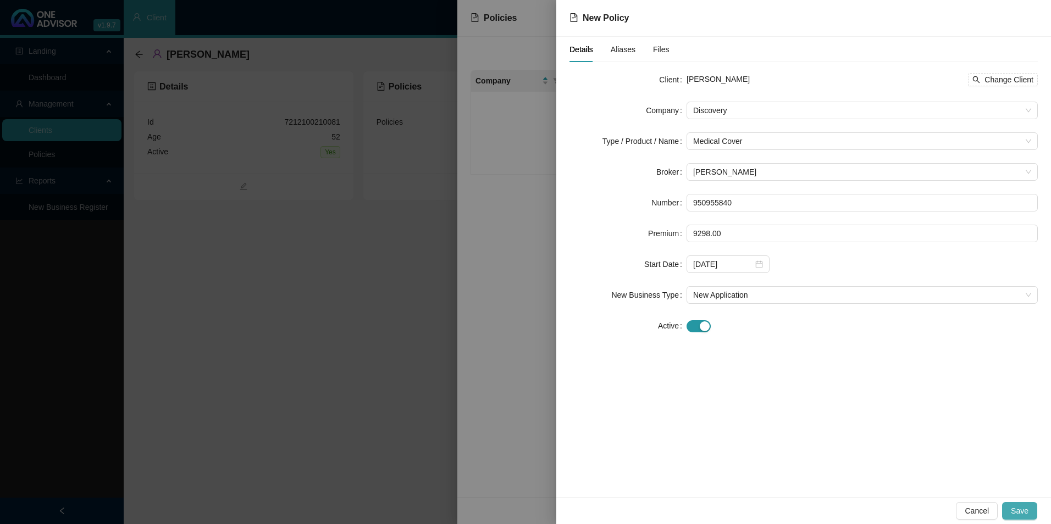
click at [1022, 509] on span "Save" at bounding box center [1020, 511] width 18 height 12
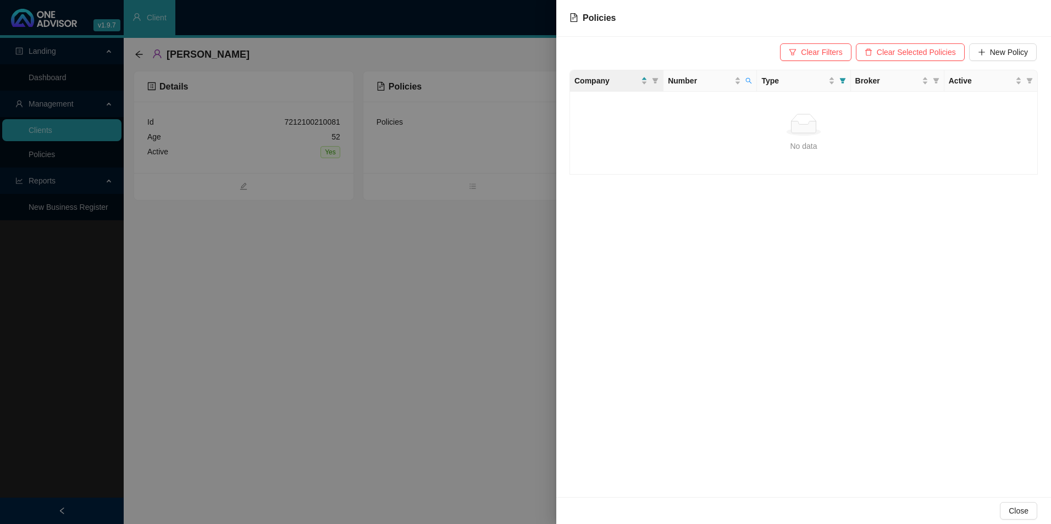
click at [487, 390] on div at bounding box center [525, 262] width 1051 height 524
